Goal: Task Accomplishment & Management: Use online tool/utility

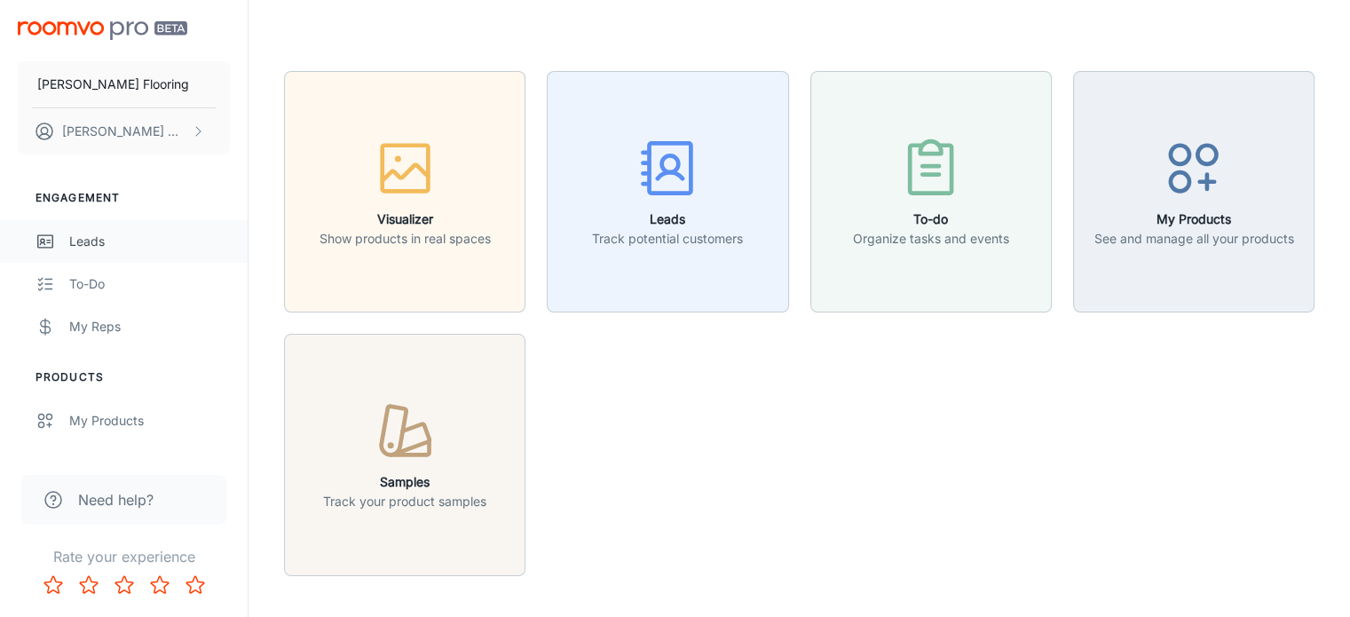
drag, startPoint x: 0, startPoint y: 0, endPoint x: 92, endPoint y: 244, distance: 261.0
click at [92, 244] on div "Leads" at bounding box center [149, 242] width 161 height 20
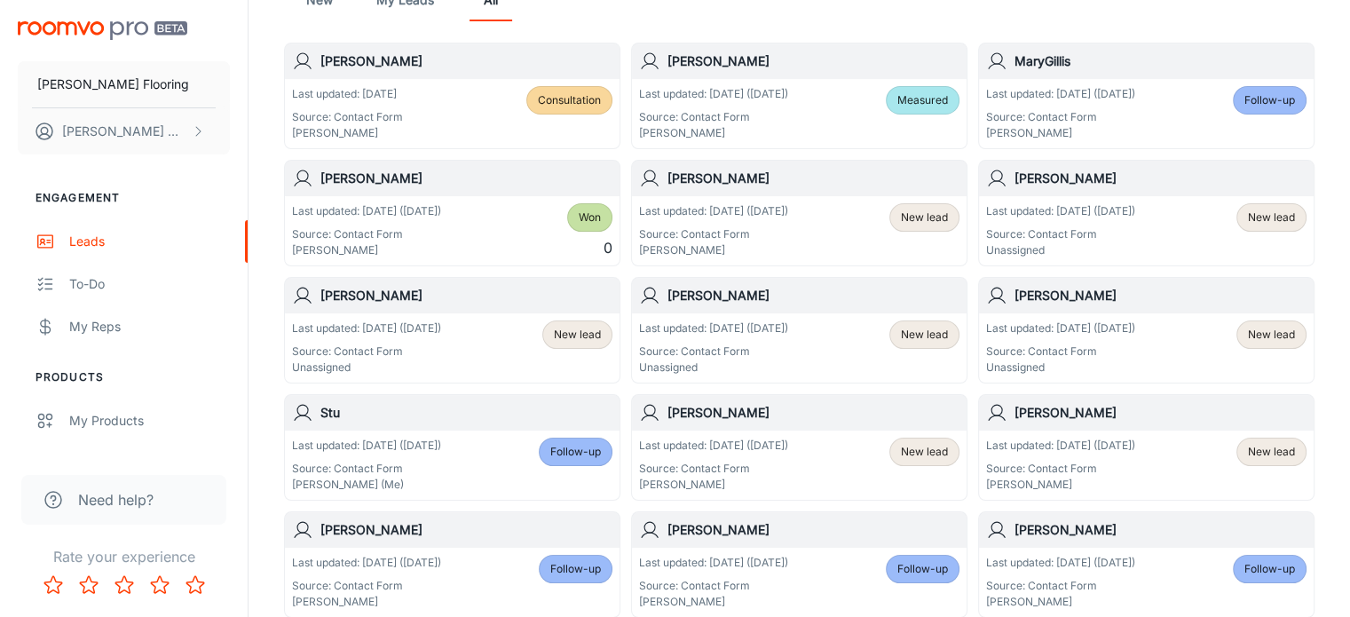
scroll to position [225, 0]
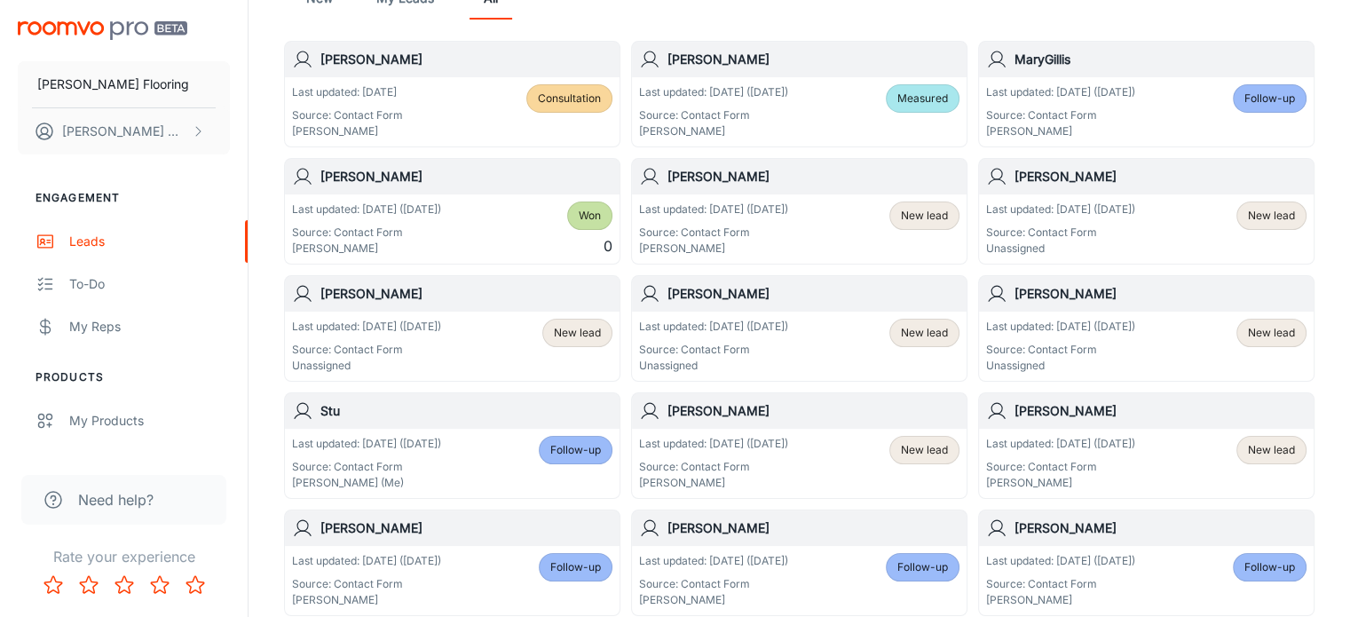
click at [432, 299] on h6 "[PERSON_NAME]" at bounding box center [466, 294] width 292 height 20
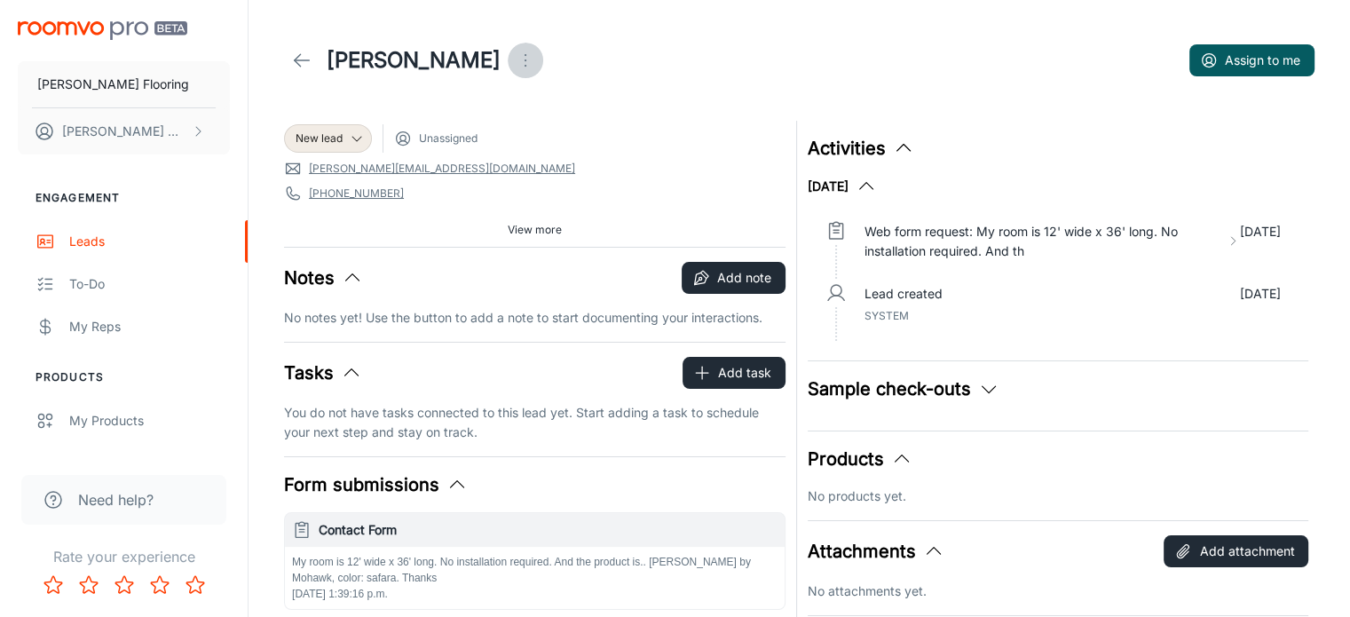
click at [515, 58] on icon "Open menu" at bounding box center [525, 60] width 21 height 21
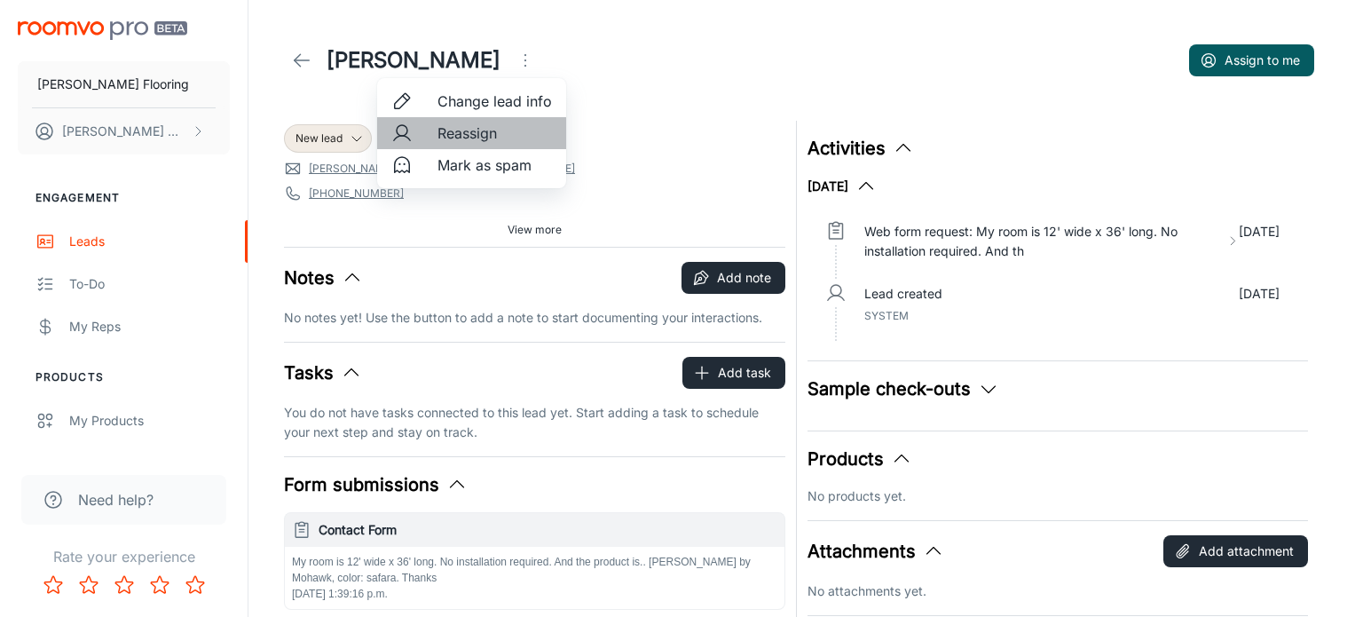
click at [448, 129] on span "Reassign" at bounding box center [495, 132] width 114 height 21
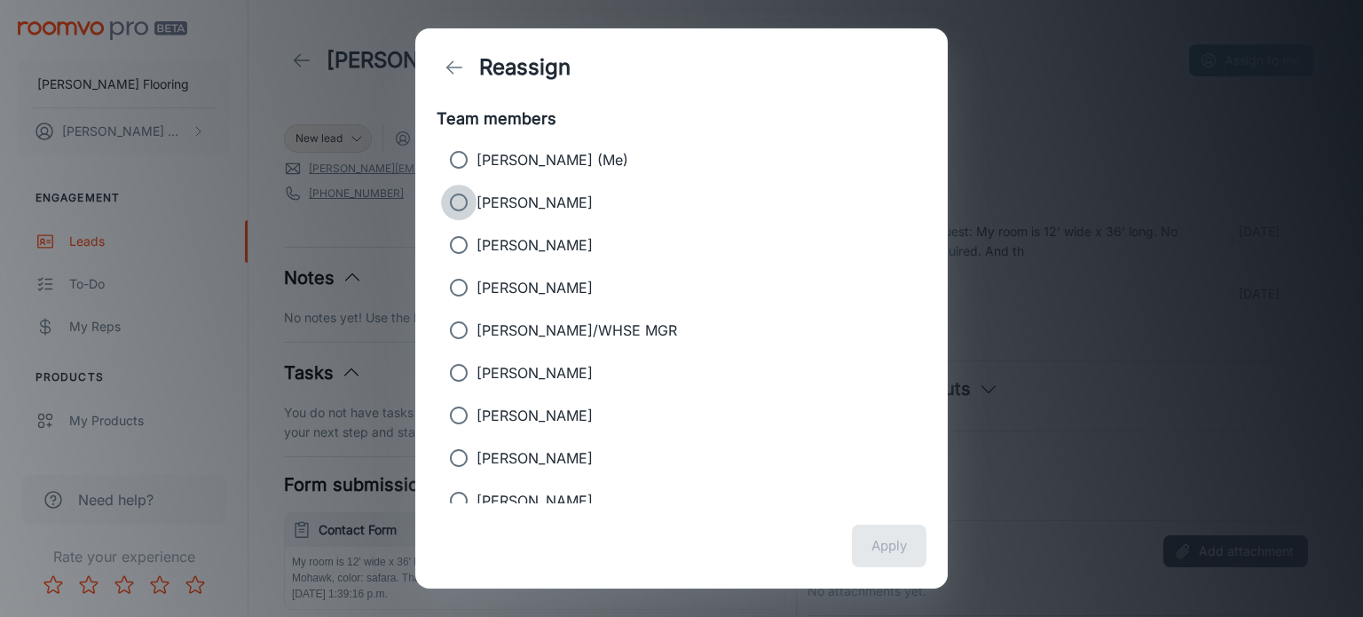
click at [464, 207] on input "[PERSON_NAME]" at bounding box center [459, 203] width 36 height 36
radio input "true"
click at [880, 542] on button "Apply" at bounding box center [889, 546] width 75 height 43
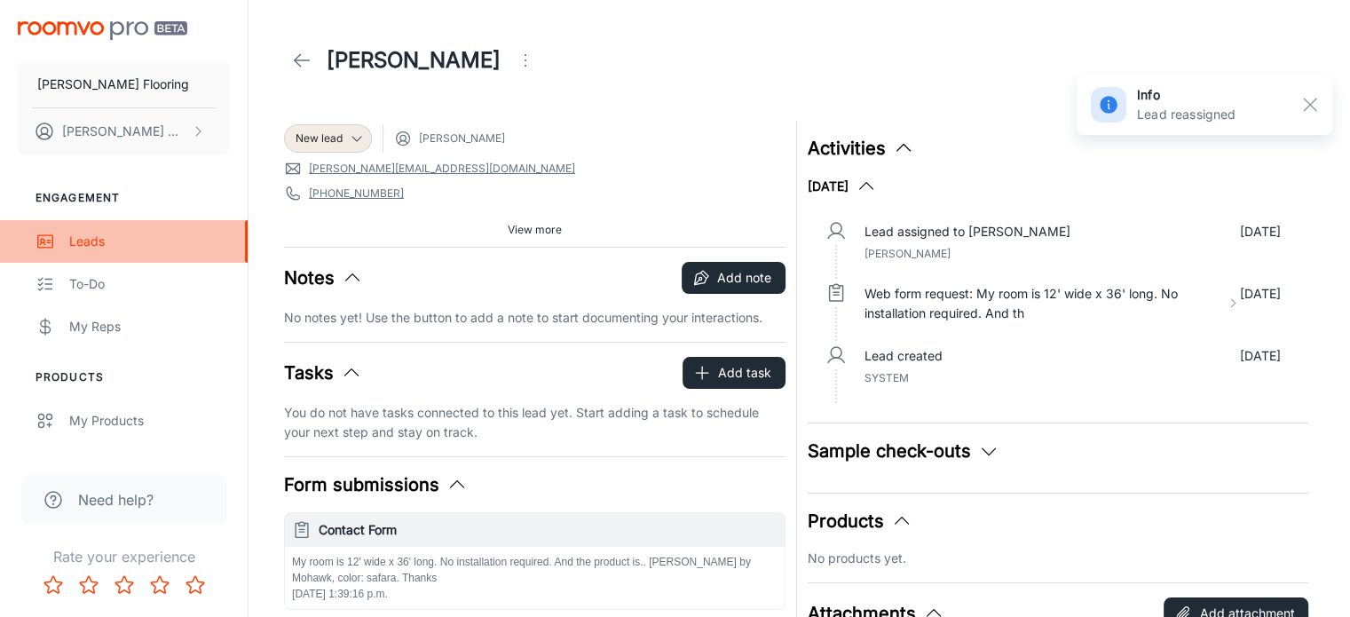
click at [91, 241] on div "Leads" at bounding box center [149, 242] width 161 height 20
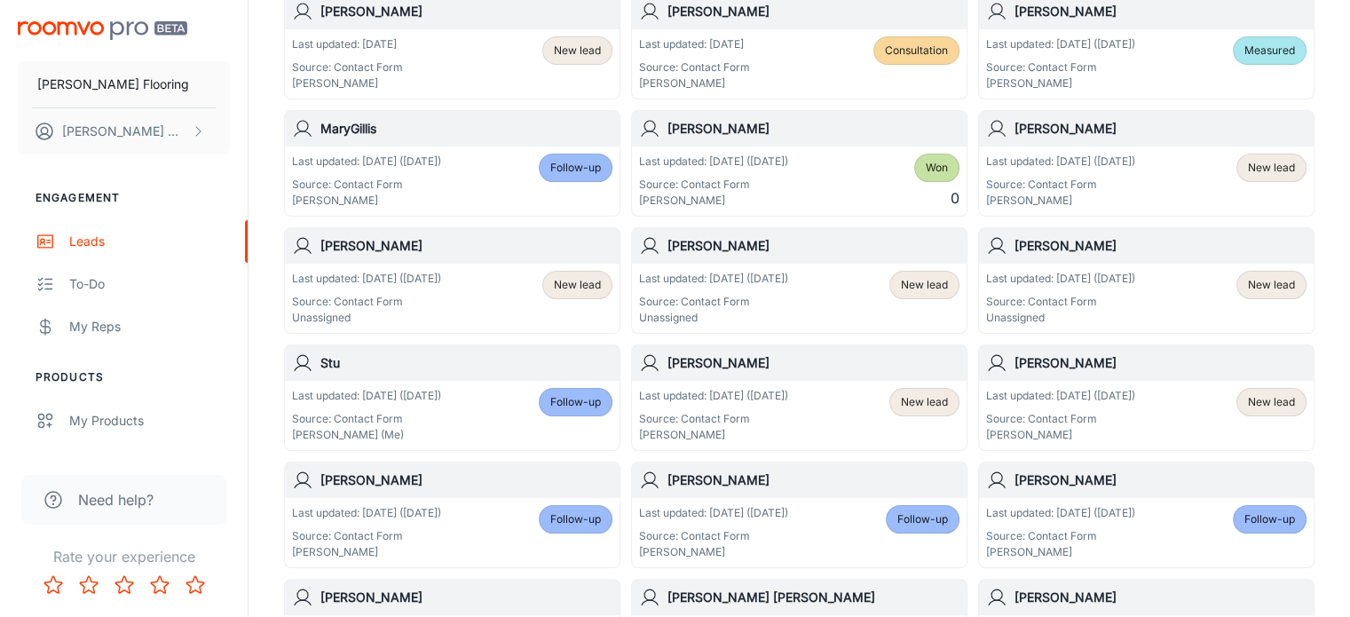
scroll to position [279, 0]
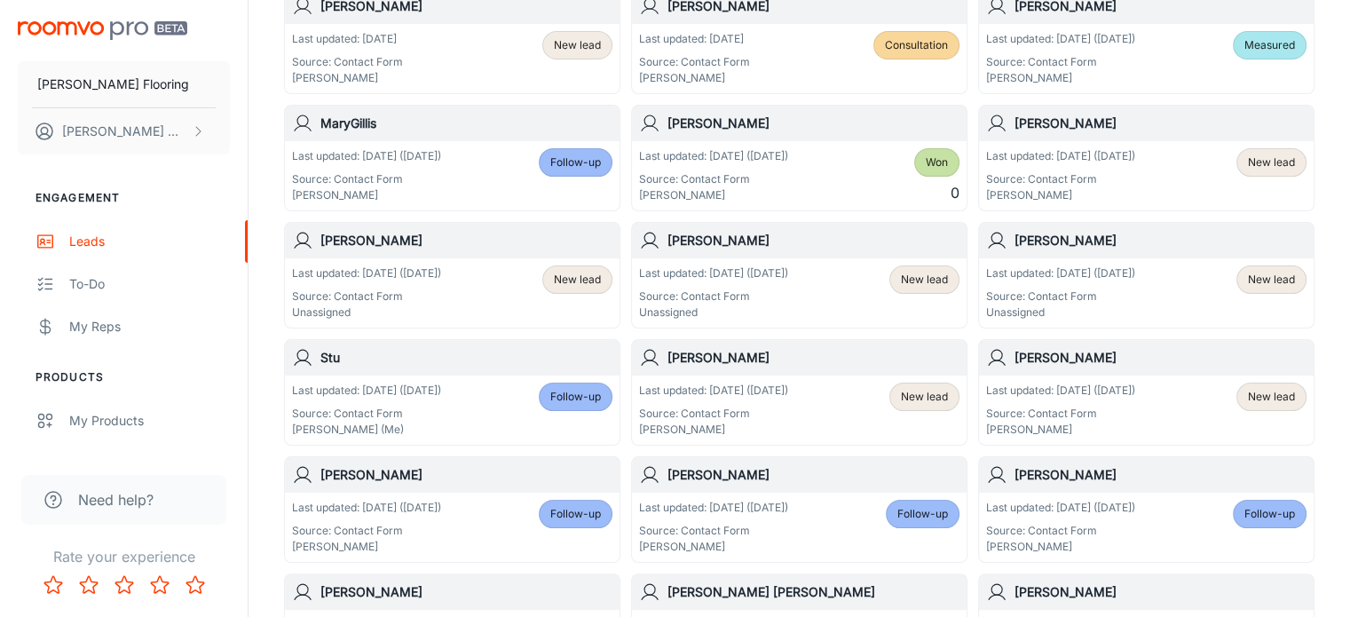
click at [1105, 241] on h6 "[PERSON_NAME]" at bounding box center [1160, 241] width 292 height 20
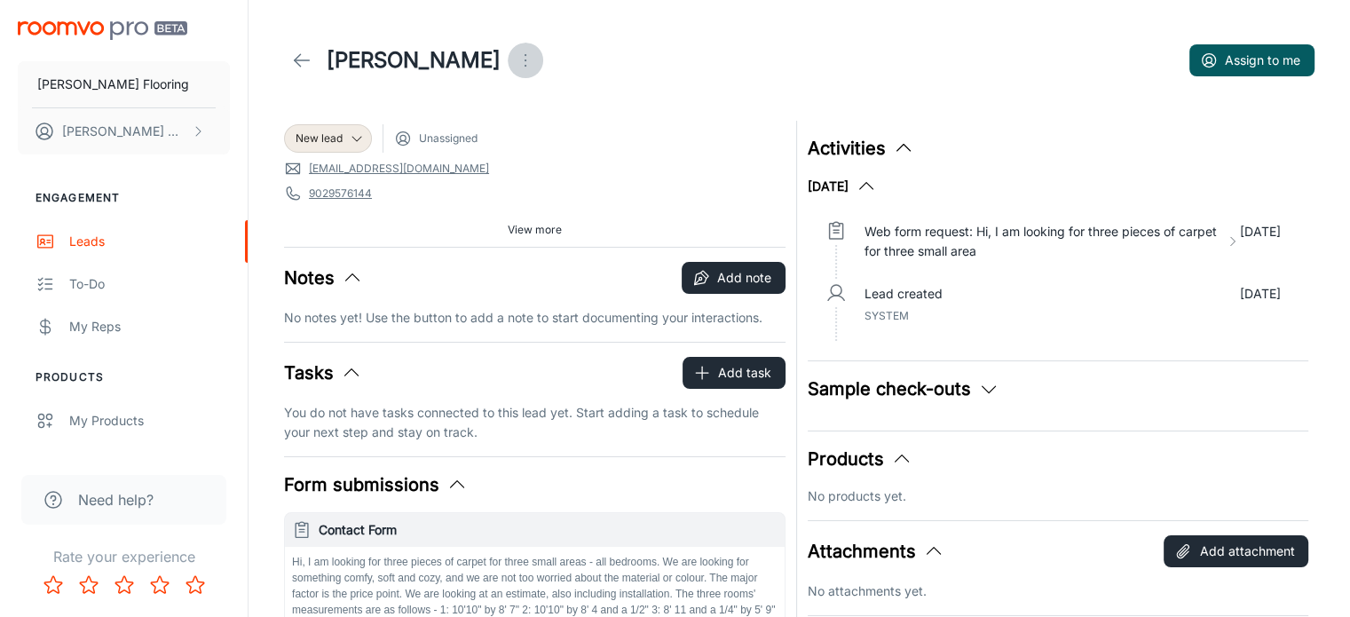
click at [515, 59] on icon "Open menu" at bounding box center [525, 60] width 21 height 21
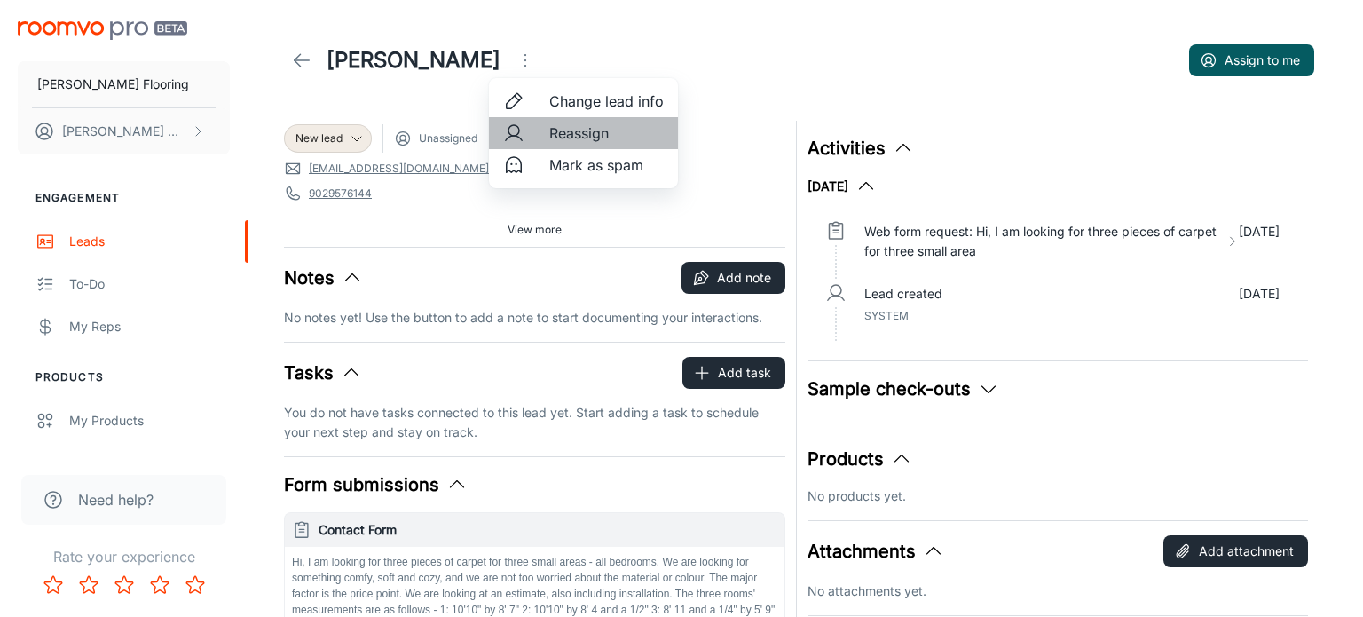
click at [586, 134] on span "Reassign" at bounding box center [606, 132] width 114 height 21
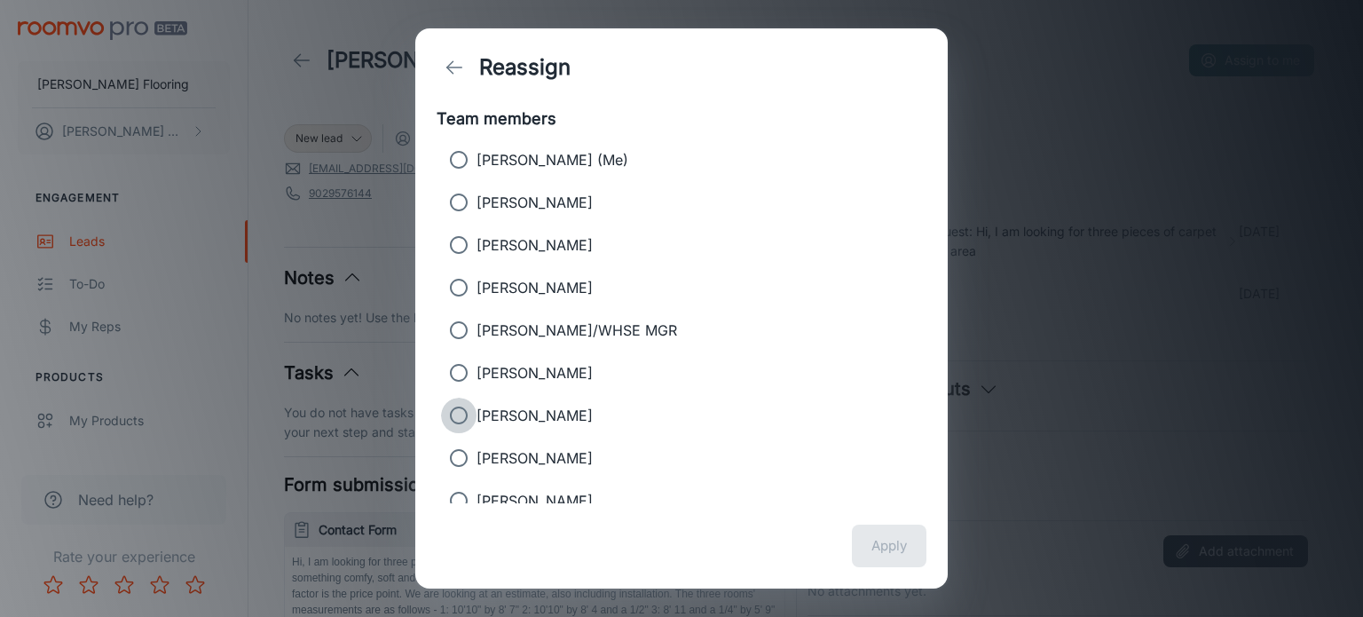
click at [451, 410] on input "[PERSON_NAME]" at bounding box center [459, 416] width 36 height 36
radio input "true"
click at [878, 544] on button "Apply" at bounding box center [889, 546] width 75 height 43
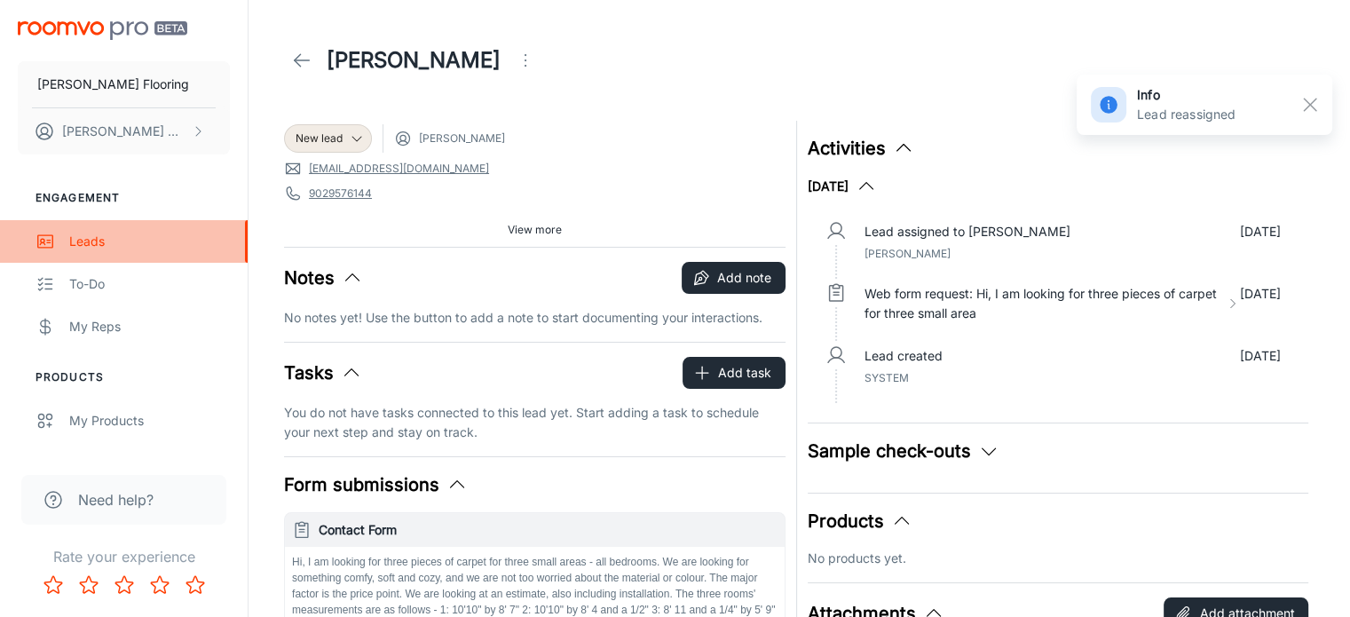
click at [85, 242] on div "Leads" at bounding box center [149, 242] width 161 height 20
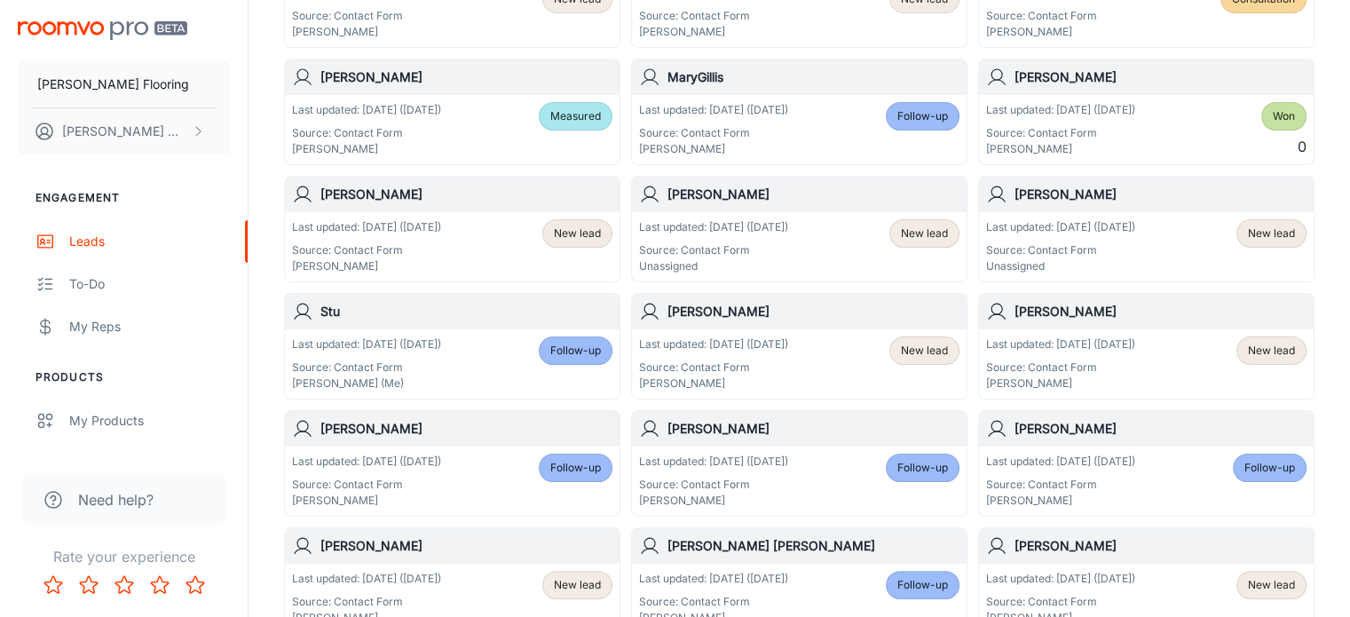
scroll to position [326, 0]
click at [1062, 187] on h6 "[PERSON_NAME]" at bounding box center [1160, 194] width 292 height 20
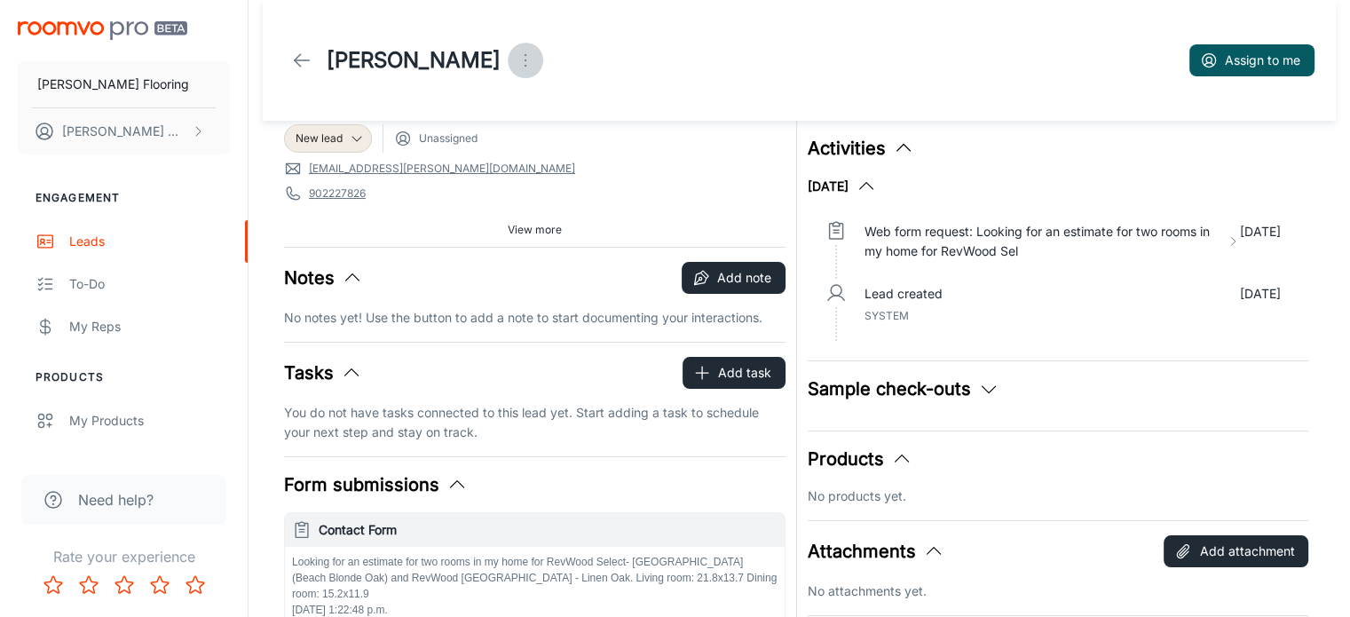
click at [525, 59] on icon "Open menu" at bounding box center [525, 60] width 21 height 21
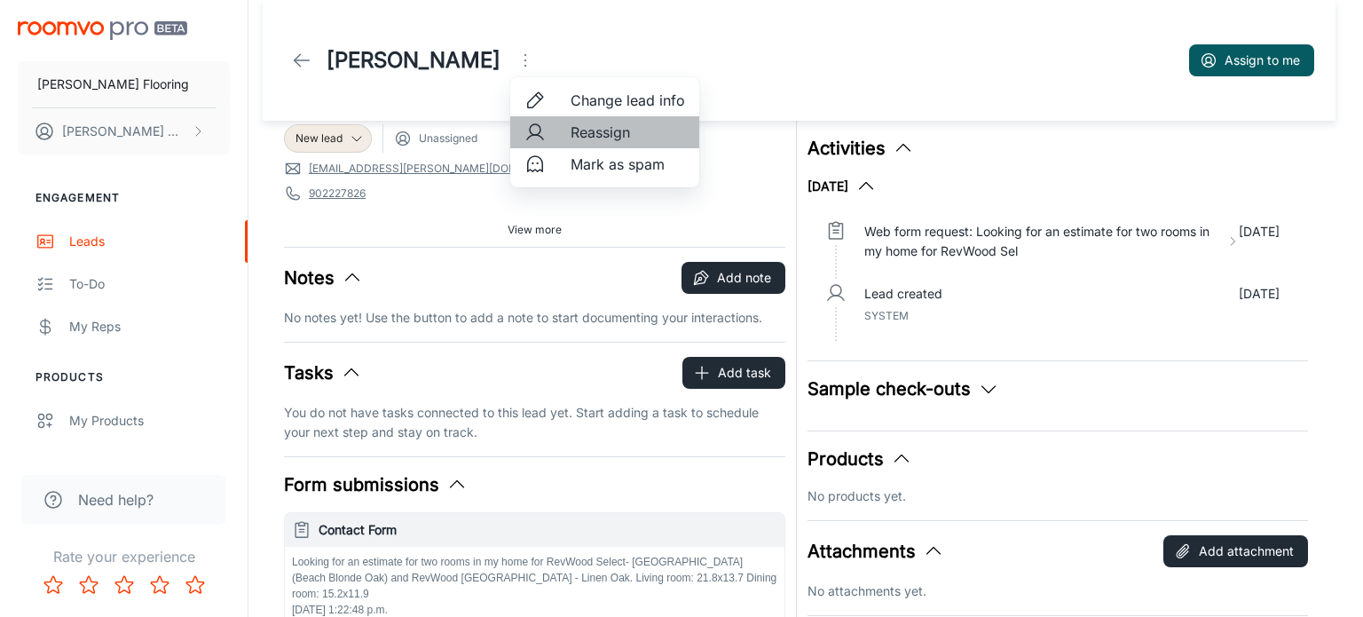
click at [591, 136] on span "Reassign" at bounding box center [628, 132] width 114 height 21
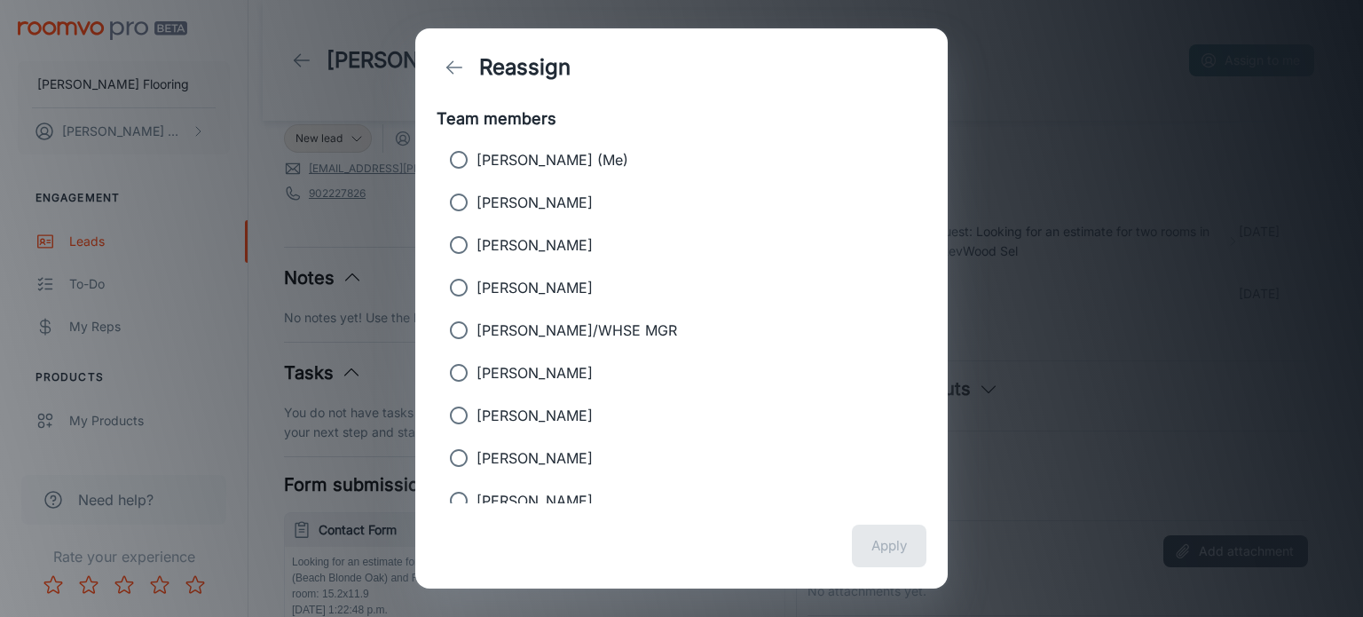
click at [460, 201] on input "[PERSON_NAME]" at bounding box center [459, 203] width 36 height 36
radio input "true"
click at [885, 555] on button "Apply" at bounding box center [889, 546] width 75 height 43
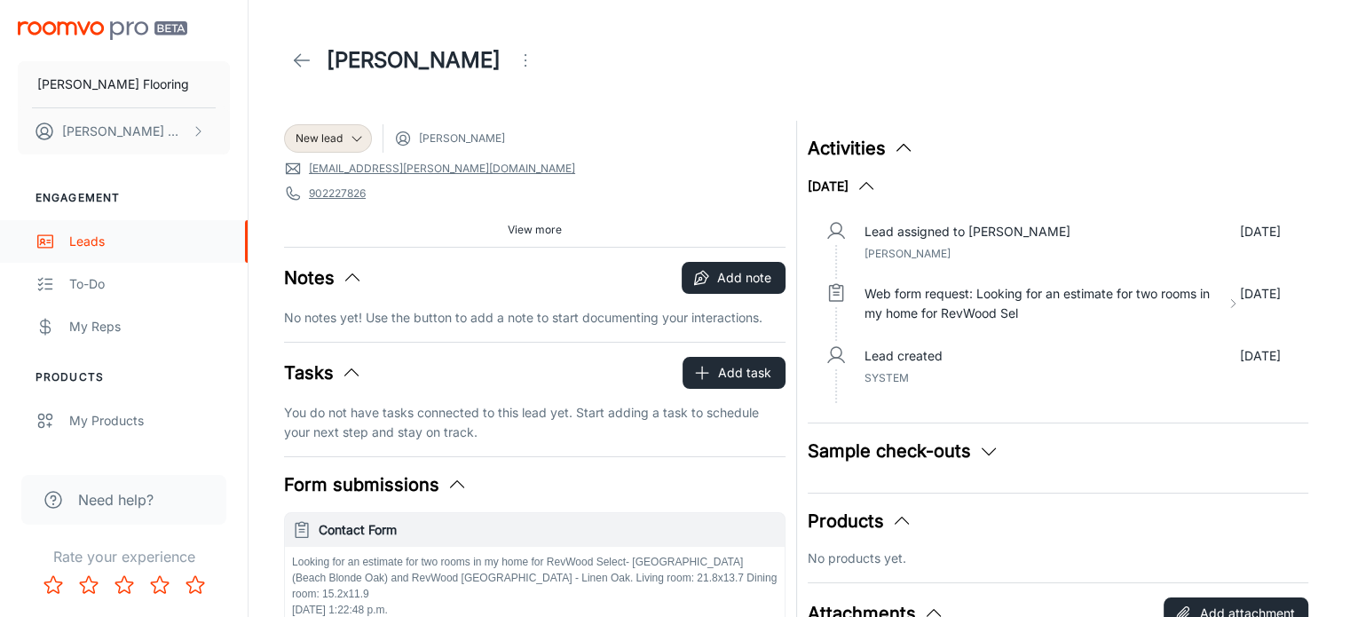
click at [83, 236] on div "Leads" at bounding box center [149, 242] width 161 height 20
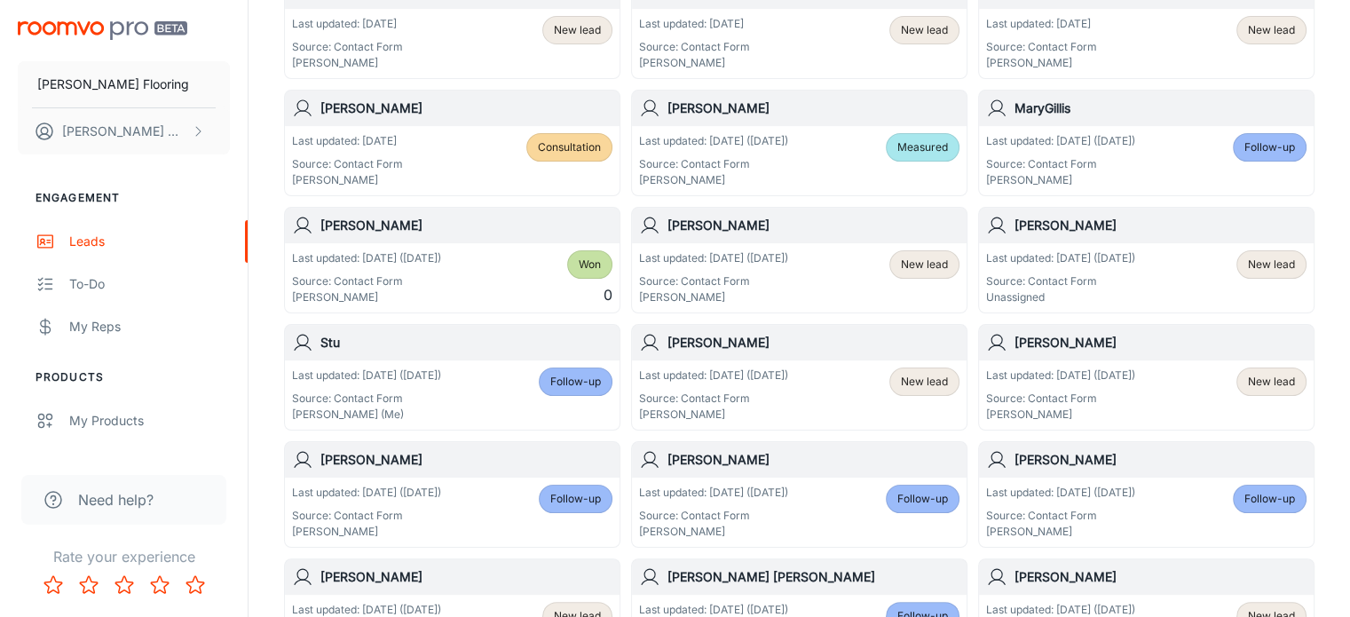
scroll to position [296, 0]
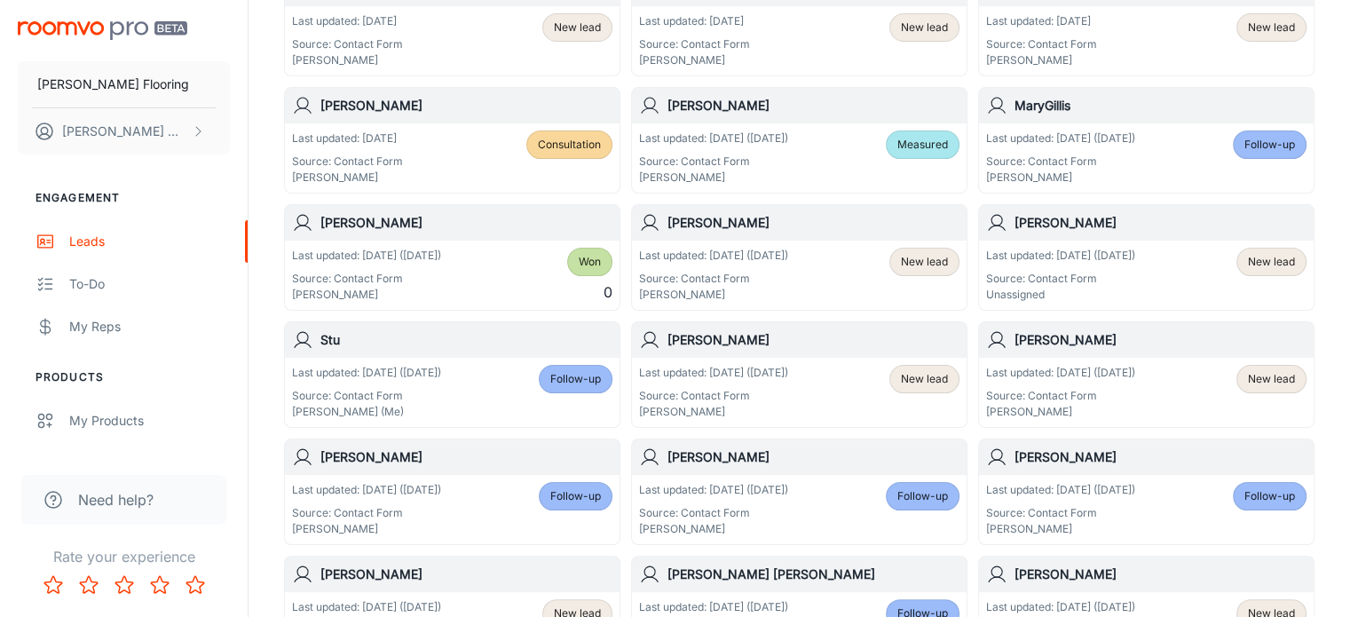
click at [1093, 220] on h6 "[PERSON_NAME]" at bounding box center [1160, 223] width 292 height 20
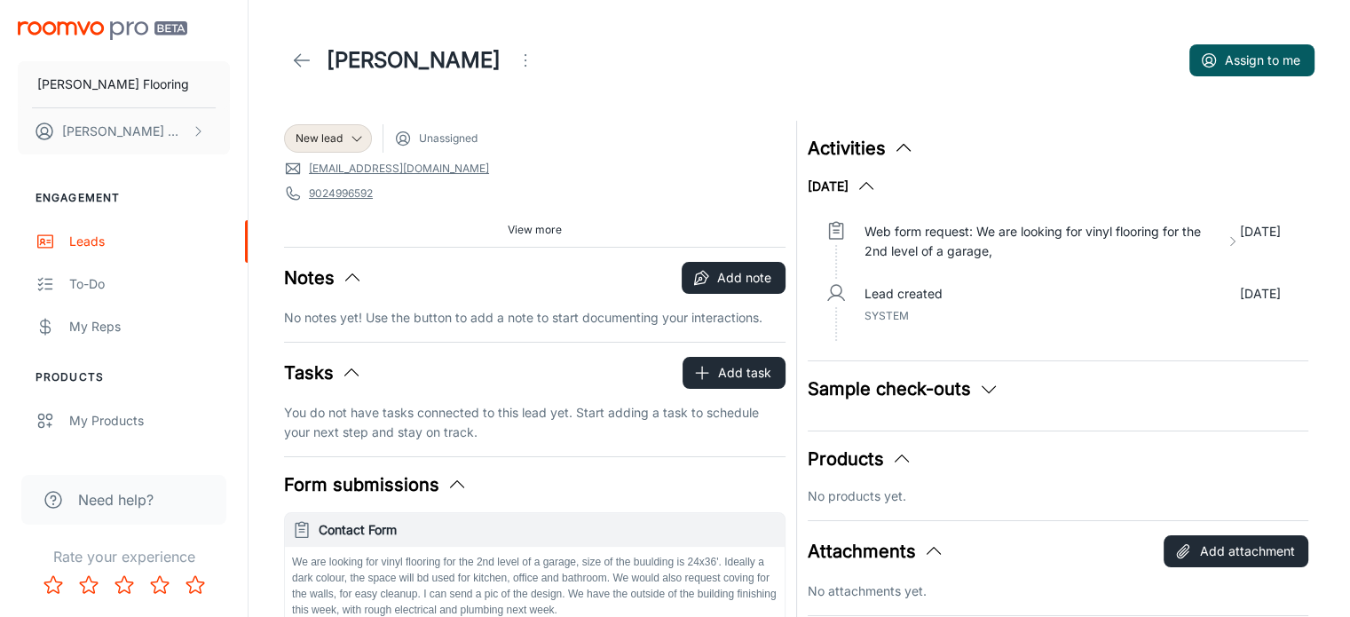
click at [515, 53] on icon "Open menu" at bounding box center [525, 60] width 21 height 21
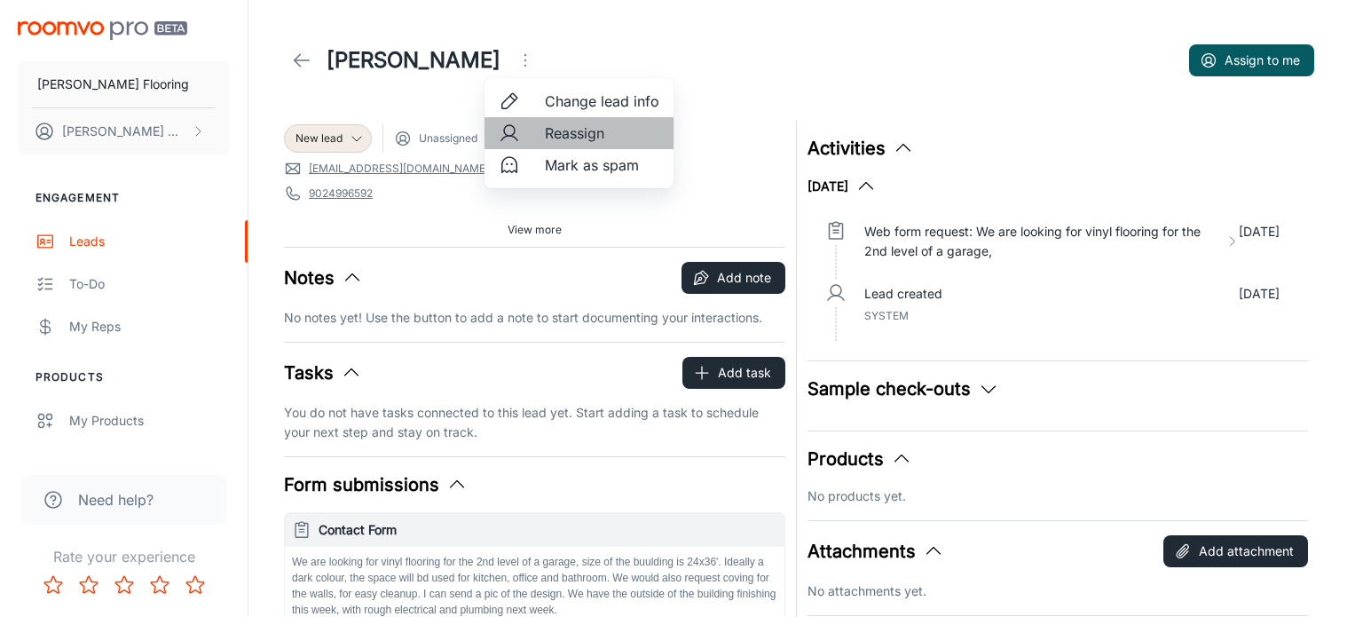
click at [579, 131] on span "Reassign" at bounding box center [602, 132] width 114 height 21
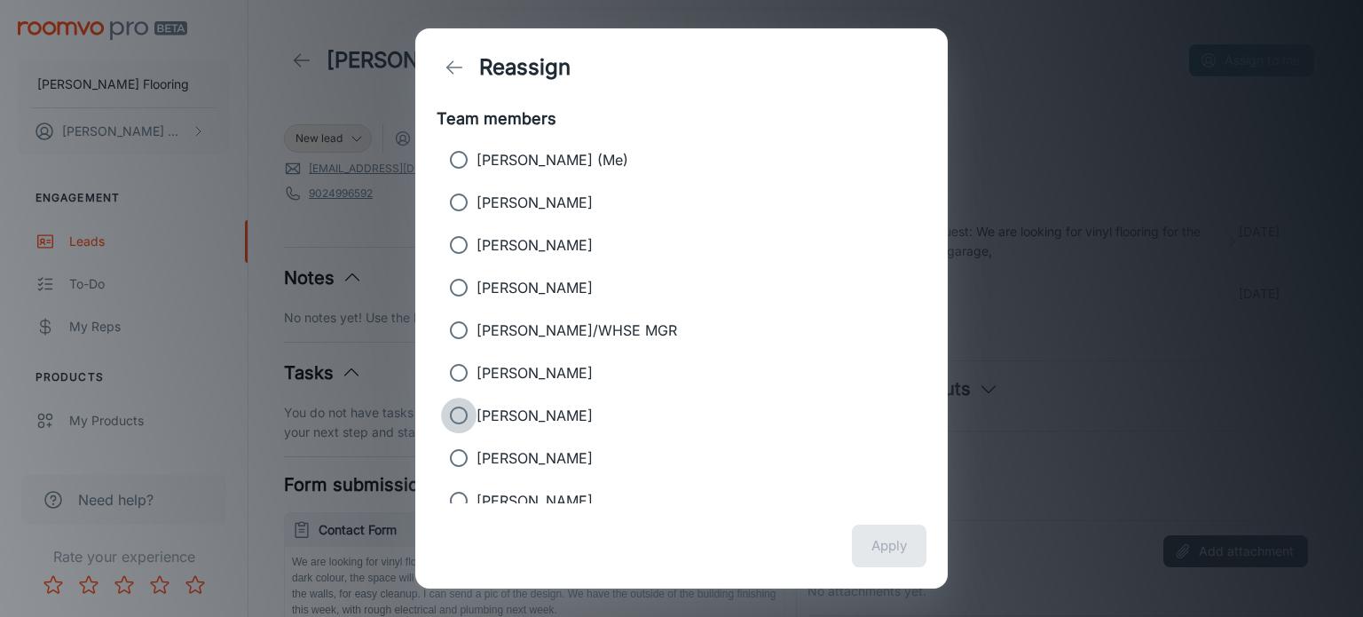
click at [454, 418] on input "[PERSON_NAME]" at bounding box center [459, 416] width 36 height 36
radio input "true"
click at [872, 547] on button "Apply" at bounding box center [889, 546] width 75 height 43
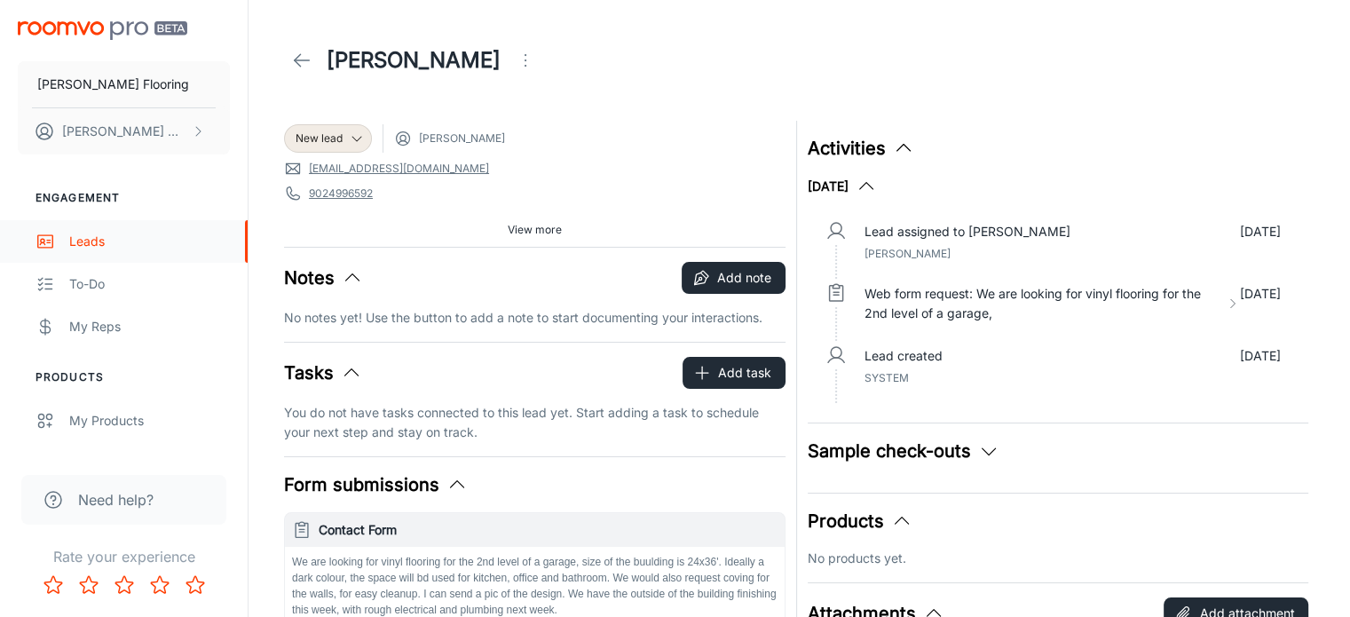
click at [98, 241] on div "Leads" at bounding box center [149, 242] width 161 height 20
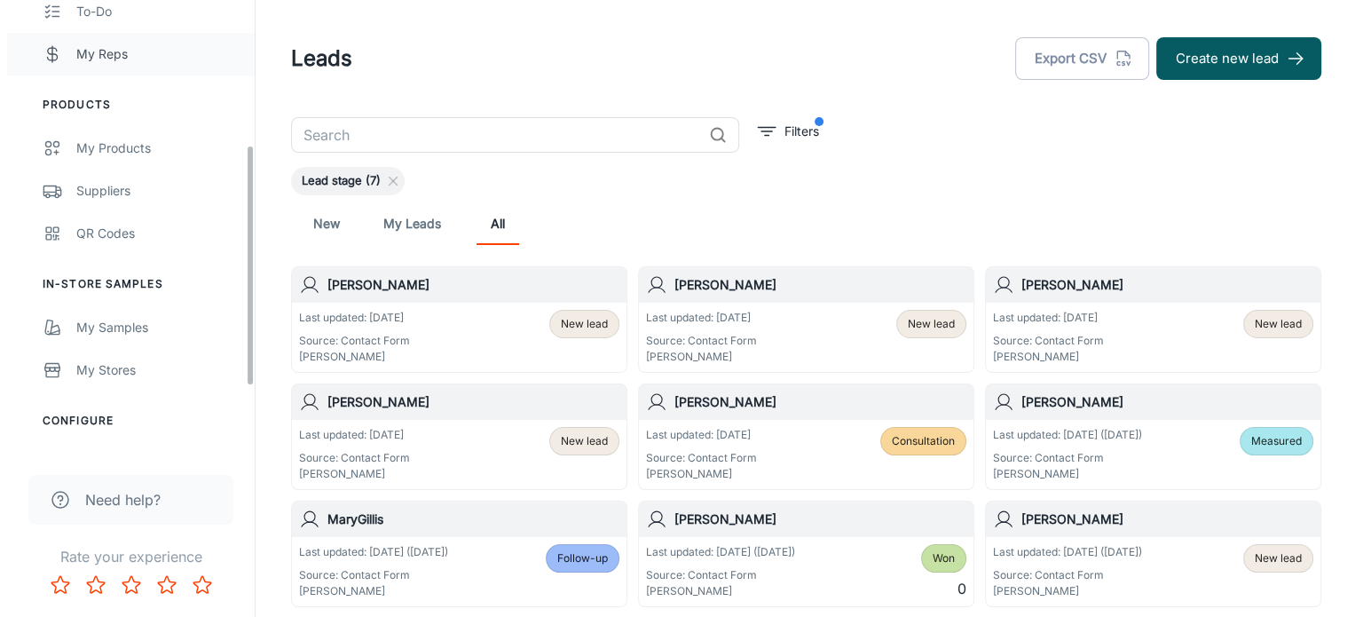
scroll to position [273, 0]
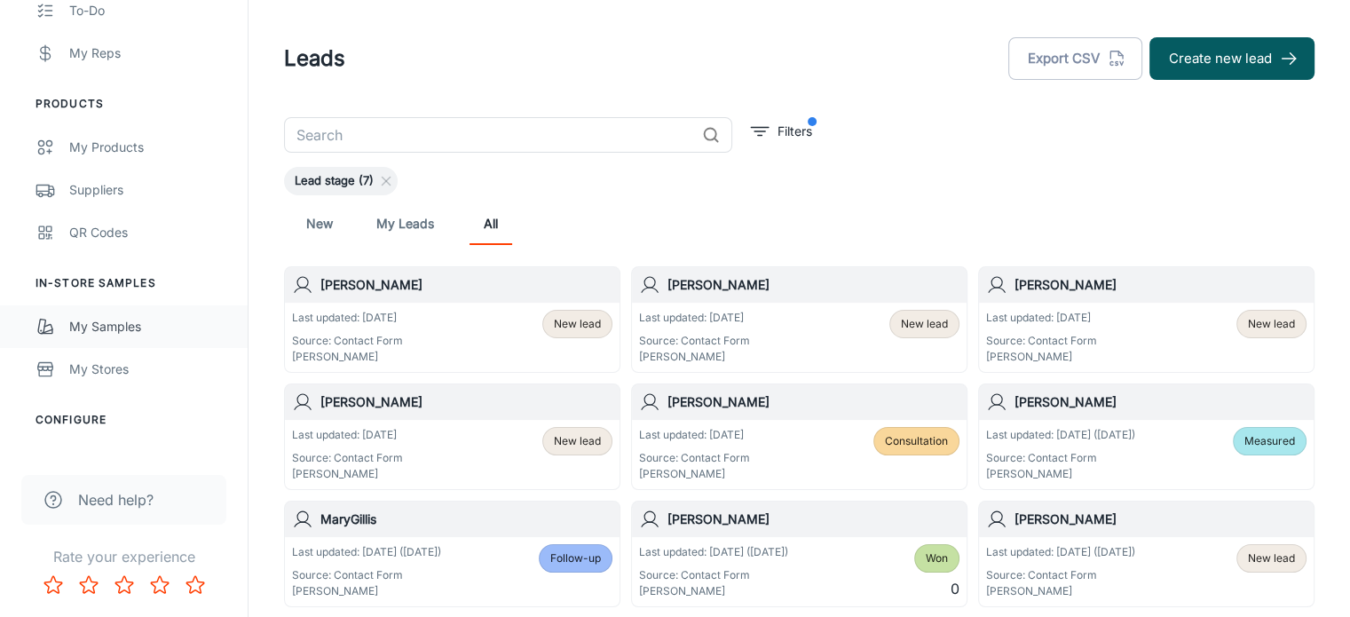
click at [103, 327] on div "My Samples" at bounding box center [149, 327] width 161 height 20
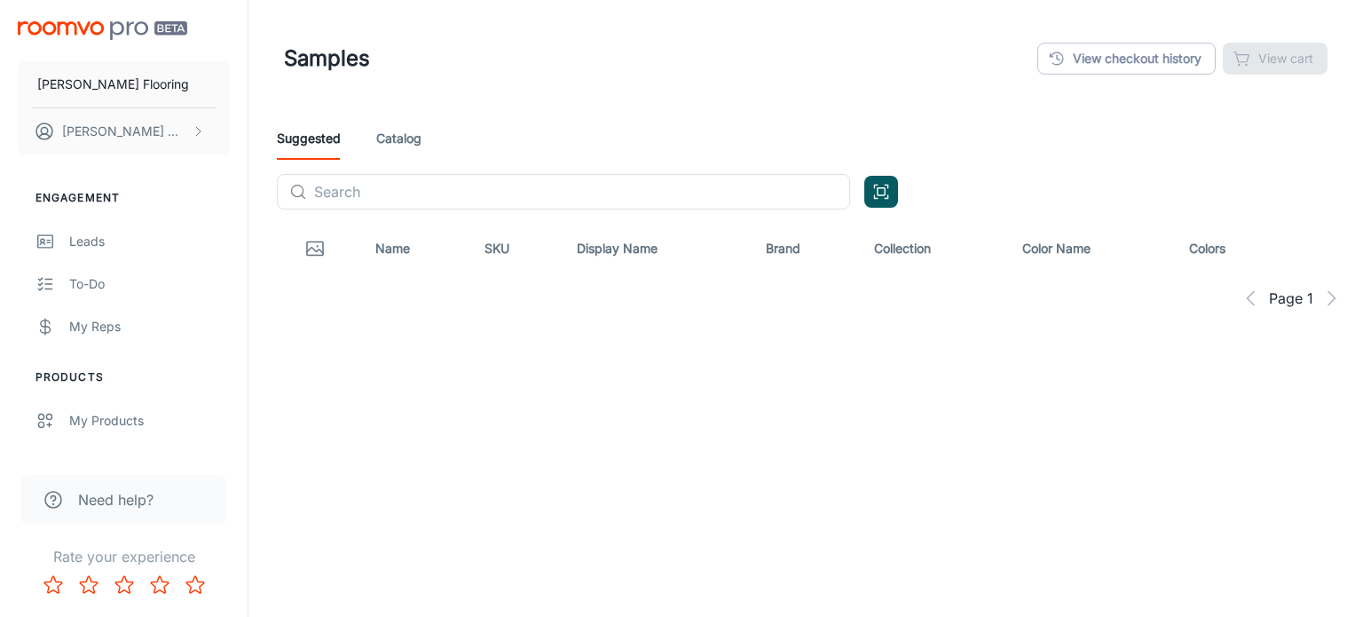
click at [717, 232] on th "Display Name" at bounding box center [657, 249] width 189 height 50
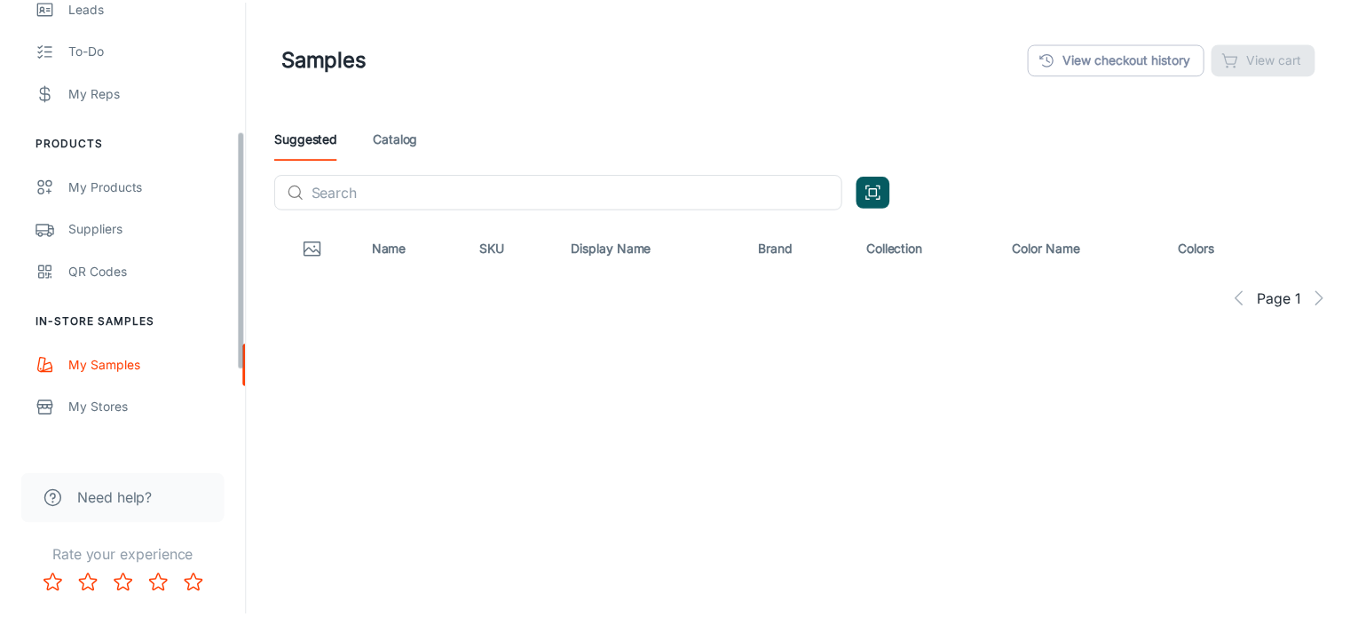
scroll to position [226, 0]
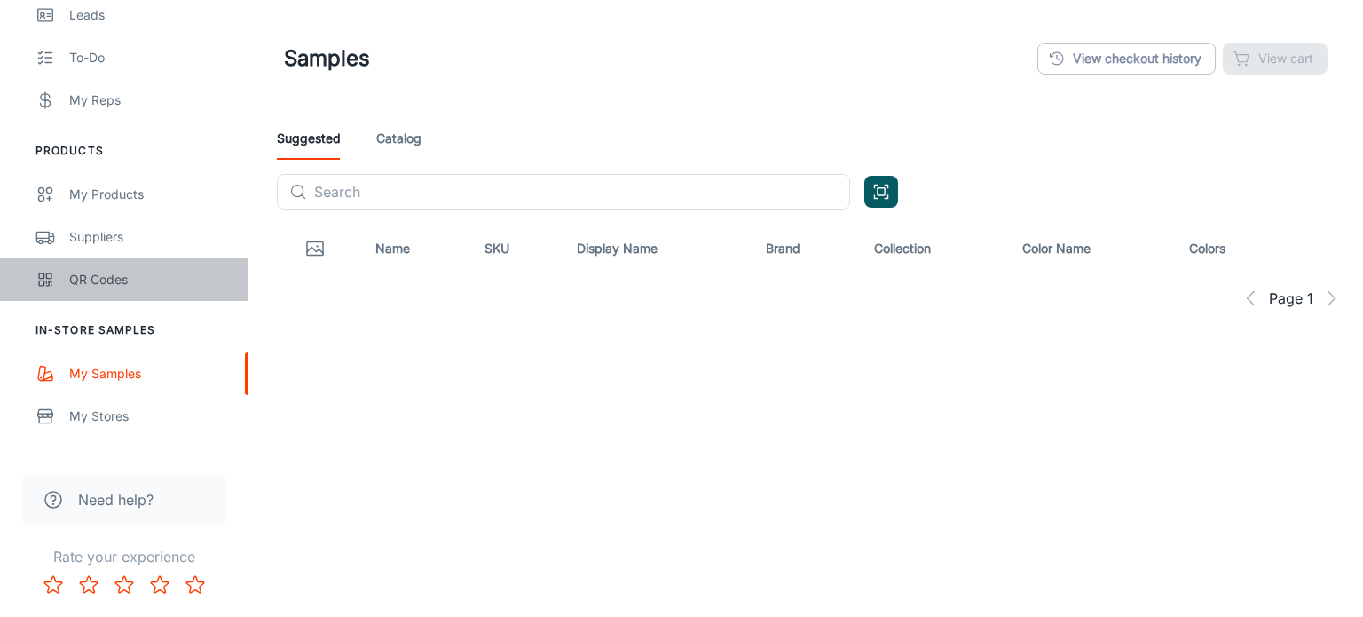
click at [91, 276] on div "QR Codes" at bounding box center [149, 280] width 161 height 20
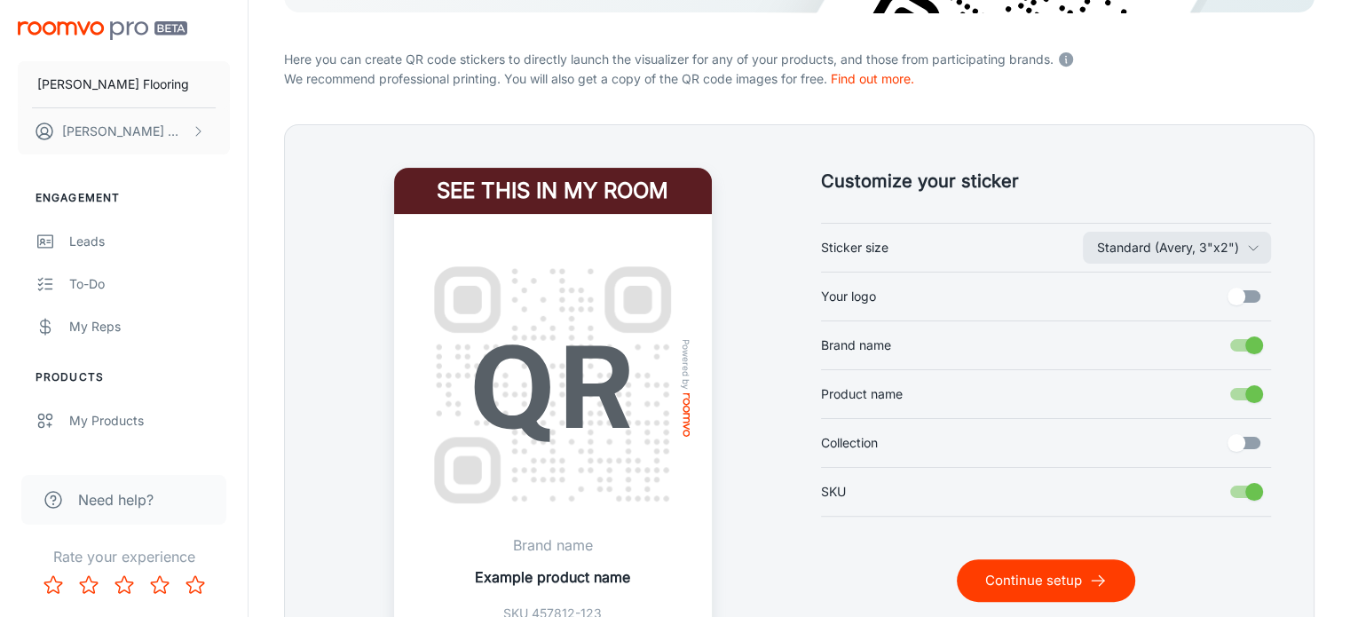
scroll to position [339, 0]
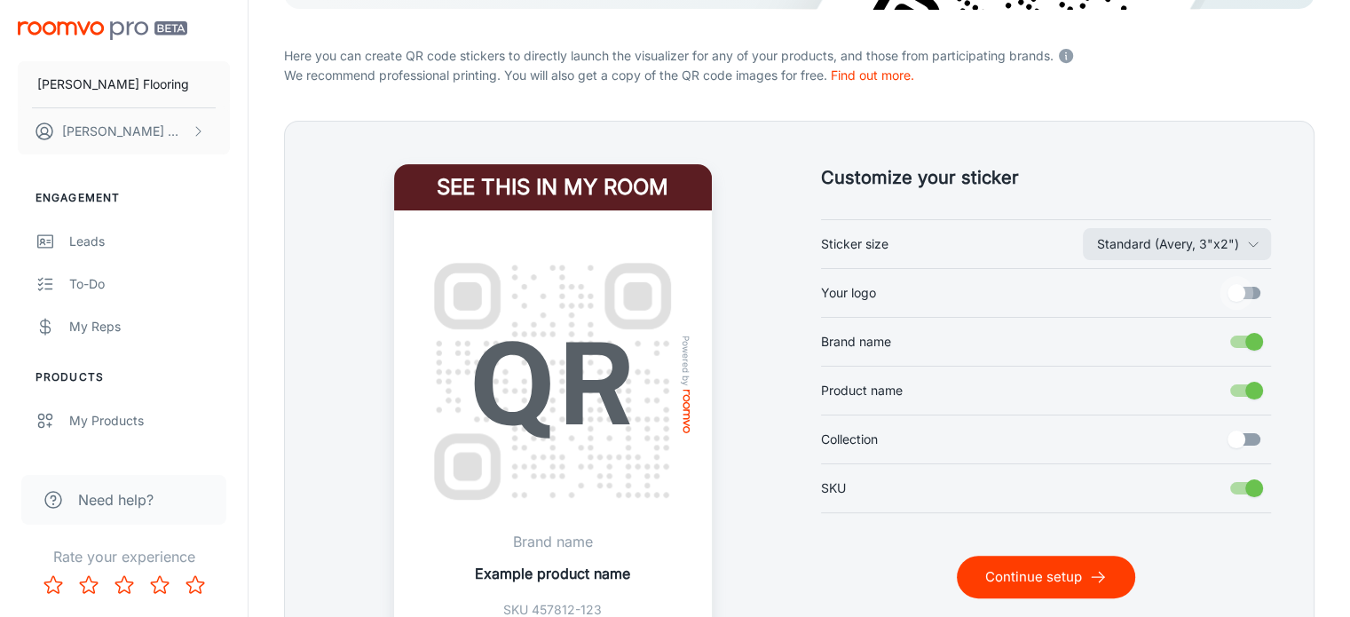
click at [1257, 287] on input "Your logo" at bounding box center [1236, 293] width 101 height 34
checkbox input "true"
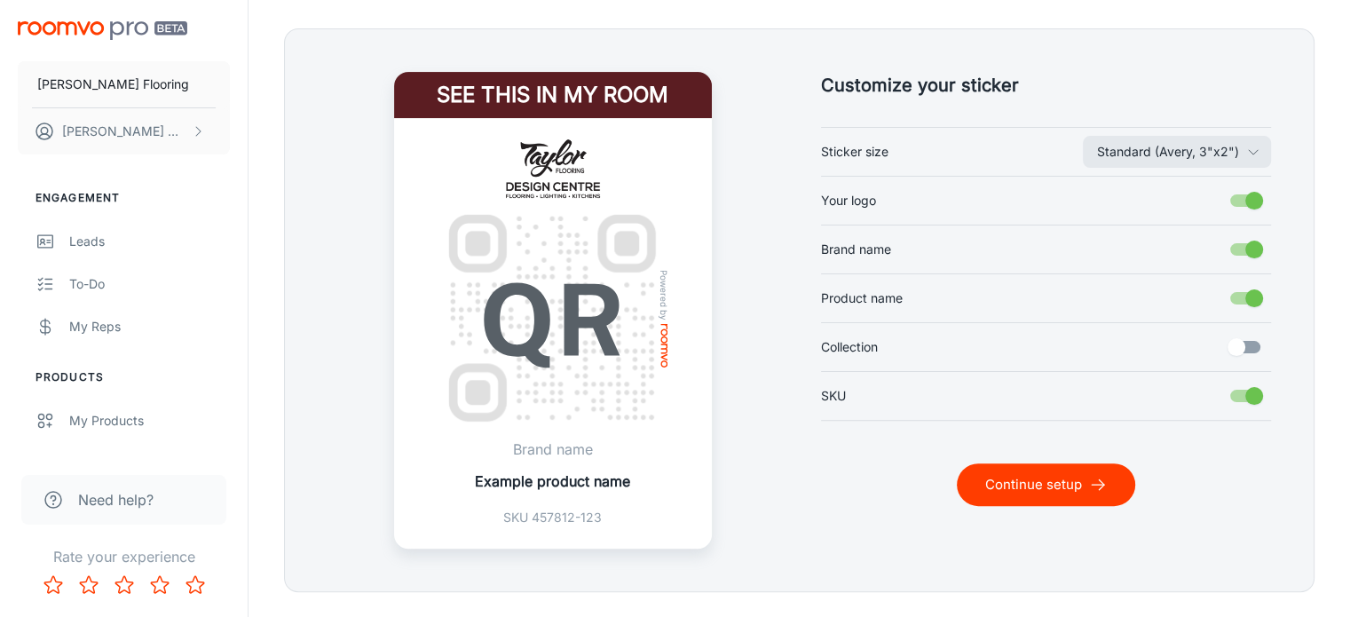
scroll to position [432, 0]
click at [1251, 395] on input "SKU" at bounding box center [1254, 395] width 101 height 34
checkbox input "false"
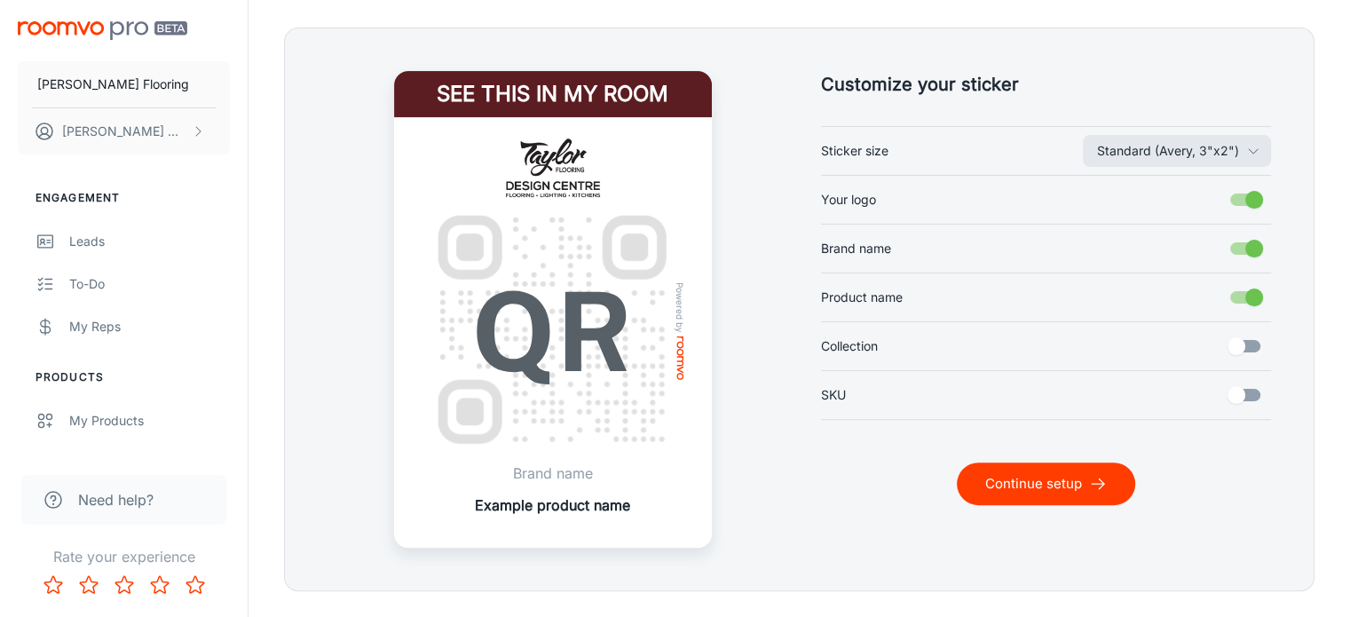
click at [1241, 351] on input "Collection" at bounding box center [1236, 346] width 101 height 34
checkbox input "true"
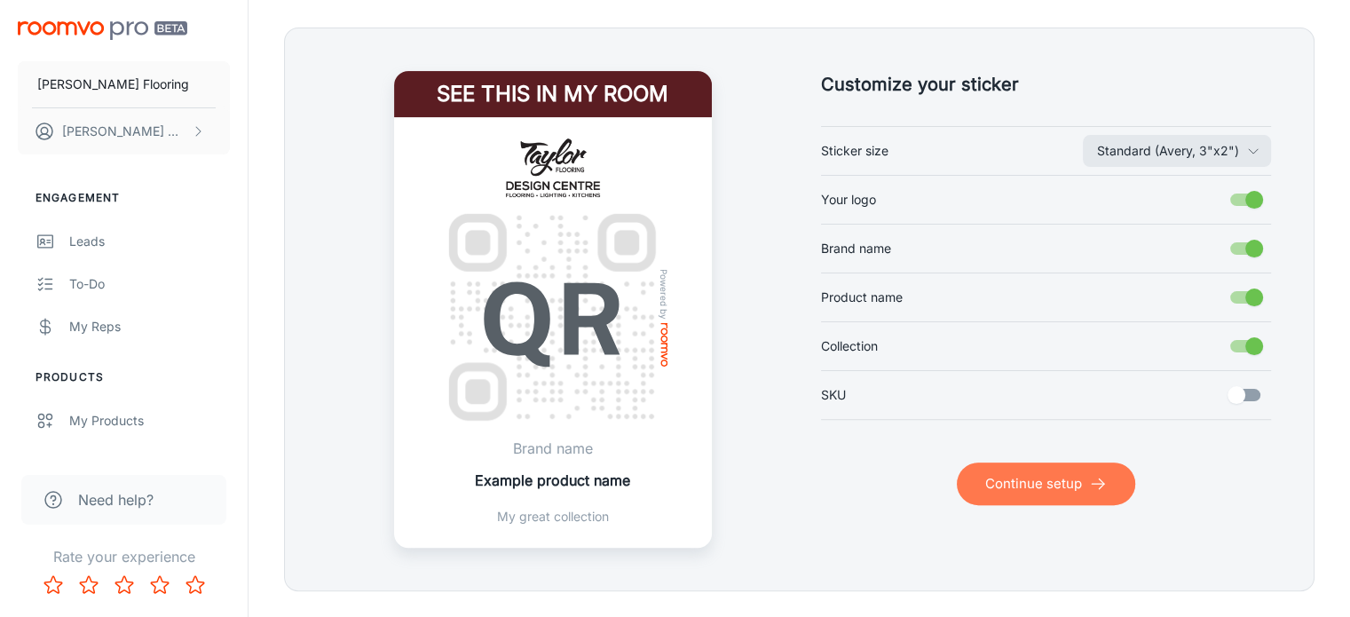
click at [1055, 484] on button "Continue setup" at bounding box center [1046, 483] width 178 height 43
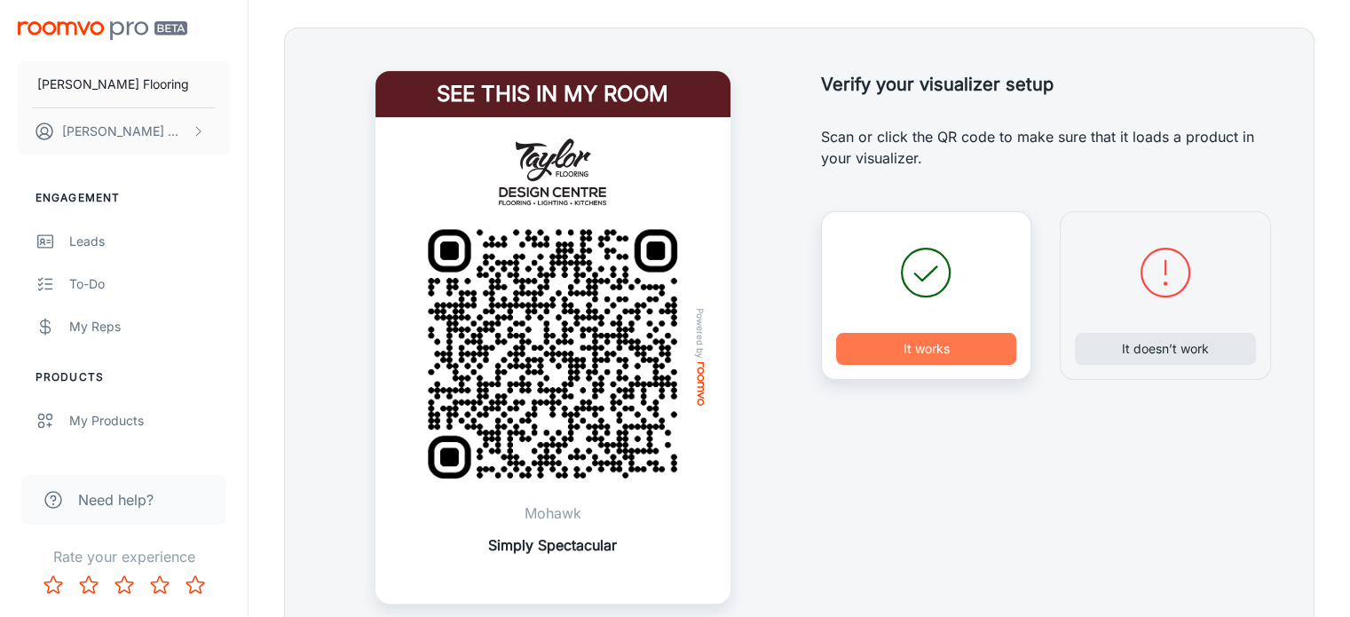
click at [922, 347] on button "It works" at bounding box center [926, 349] width 181 height 32
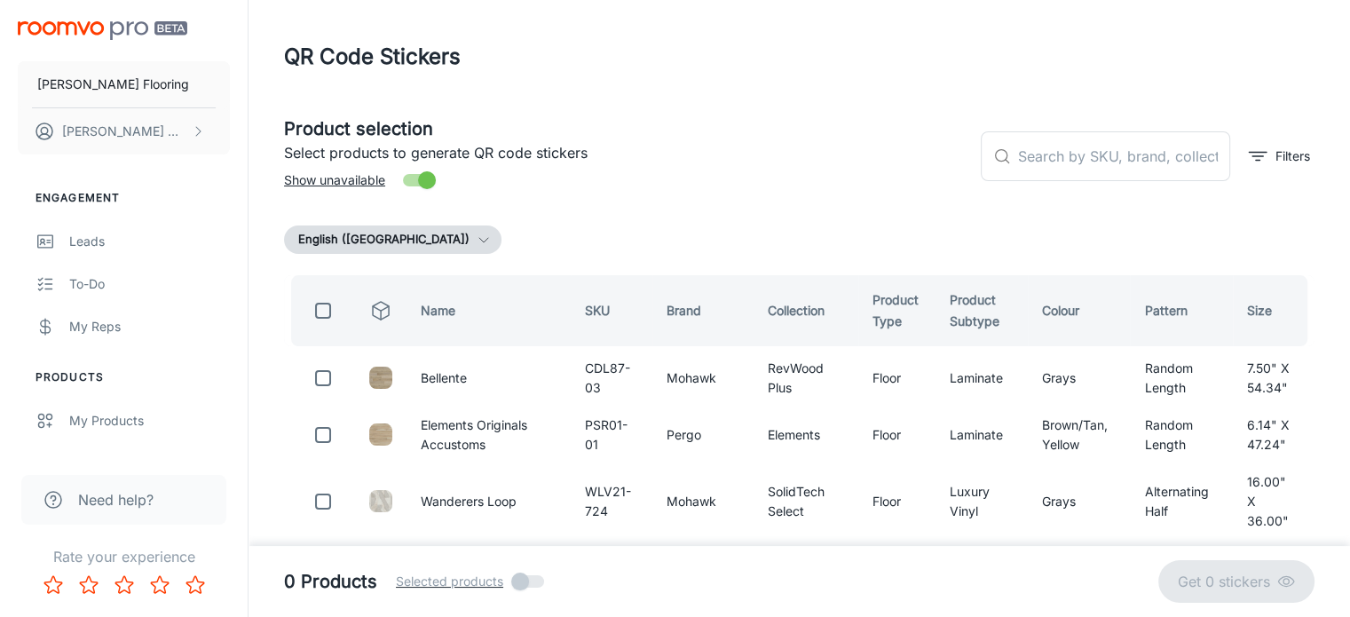
scroll to position [0, 0]
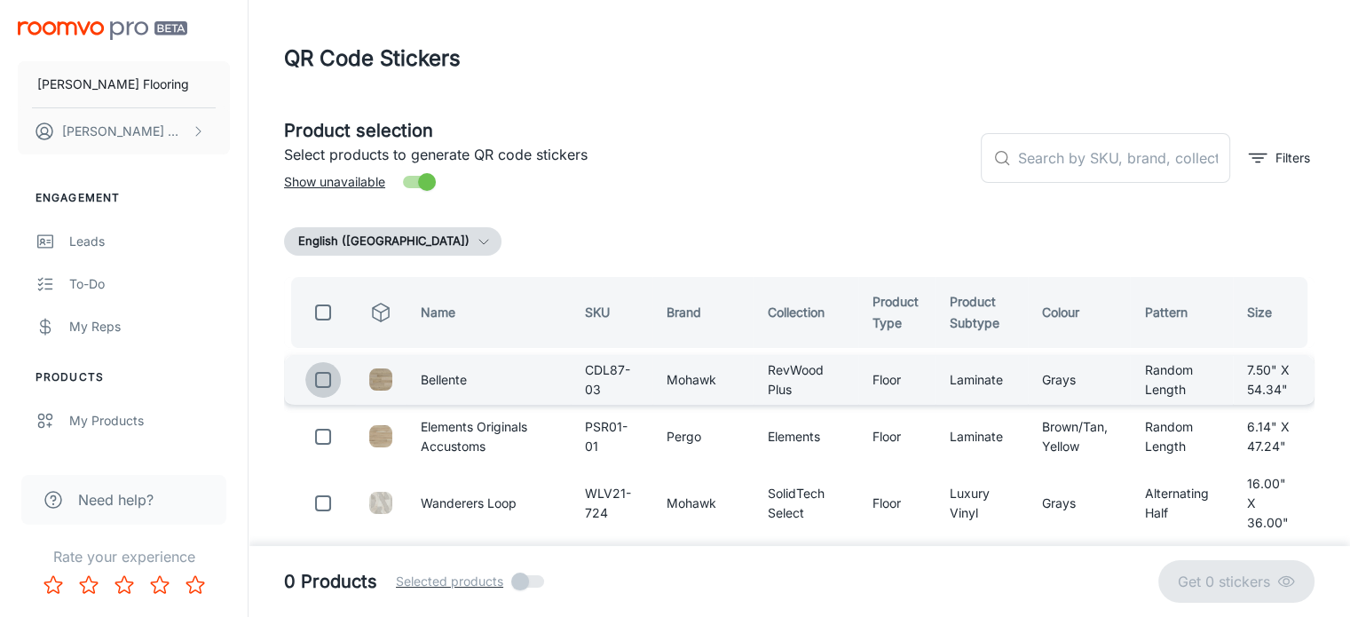
click at [315, 379] on input "checkbox" at bounding box center [323, 380] width 36 height 36
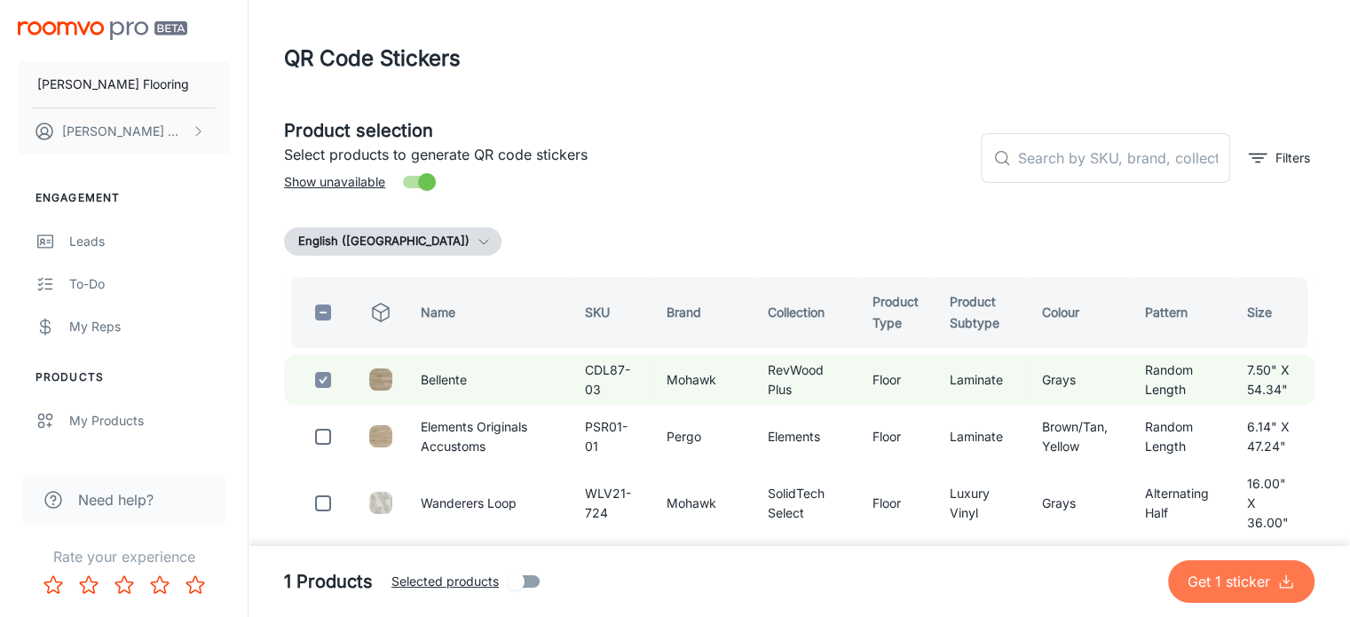
click at [1235, 578] on p "Get 1 sticker" at bounding box center [1233, 581] width 90 height 21
checkbox input "false"
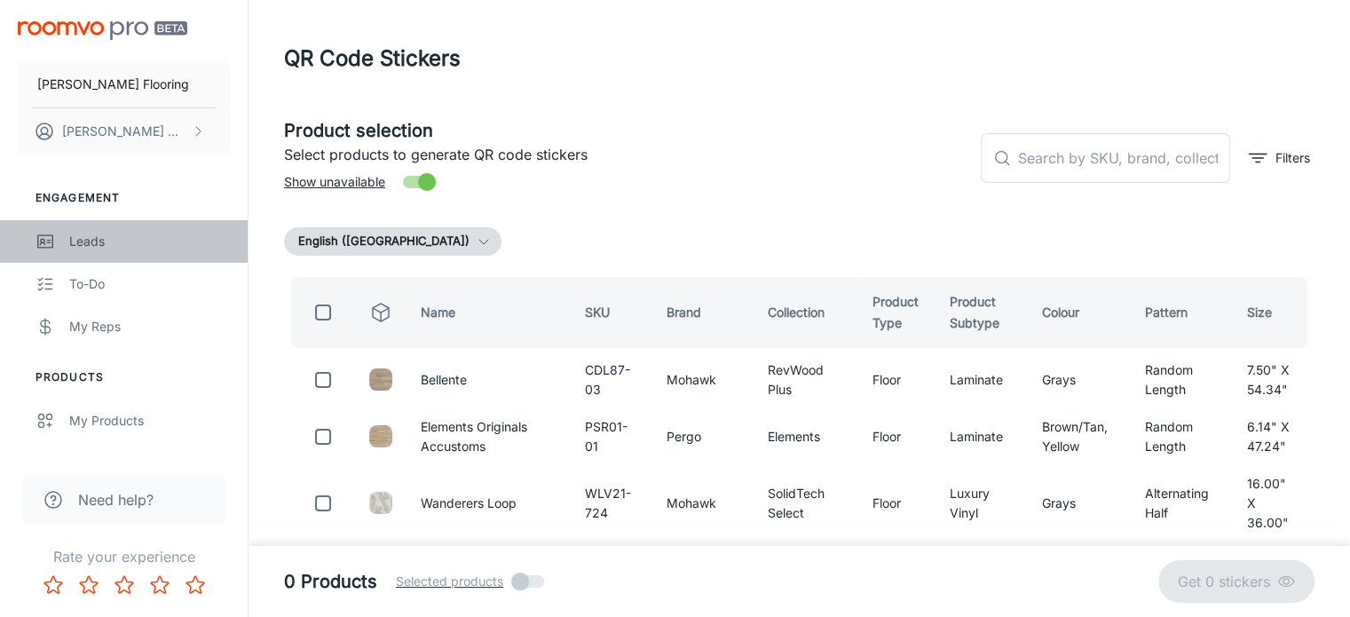
click at [85, 237] on div "Leads" at bounding box center [149, 242] width 161 height 20
